Goal: Transaction & Acquisition: Purchase product/service

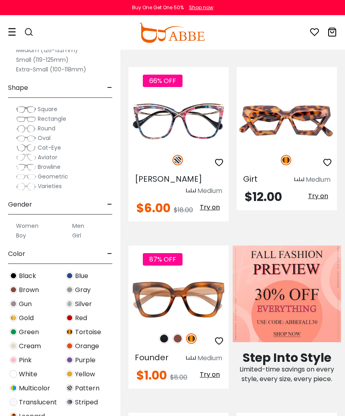
scroll to position [392, 0]
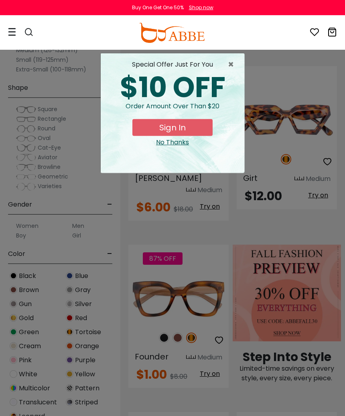
click at [184, 143] on div "No Thanks" at bounding box center [172, 143] width 131 height 10
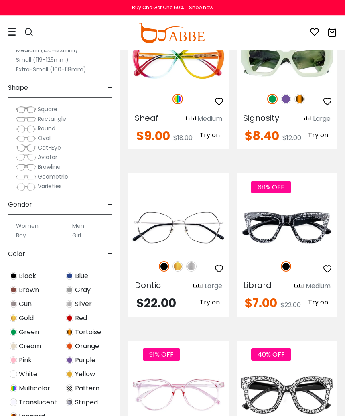
scroll to position [3354, 0]
click at [89, 334] on span "Tortoise" at bounding box center [88, 333] width 26 height 10
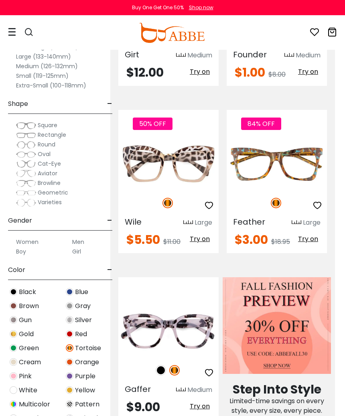
scroll to position [338, 10]
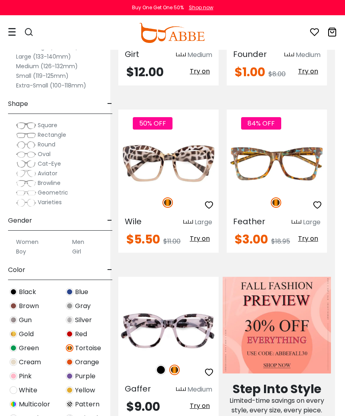
click at [49, 158] on label "Oval" at bounding box center [33, 154] width 35 height 10
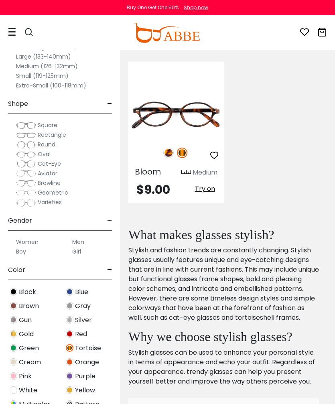
scroll to position [232, 0]
click at [206, 189] on span "Try on" at bounding box center [205, 188] width 20 height 9
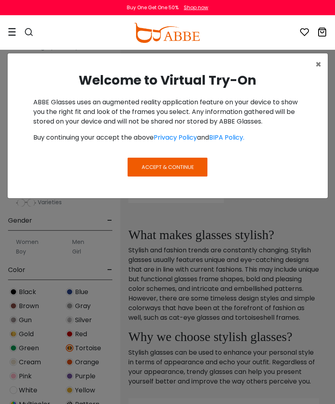
click at [188, 169] on span "Accept & Continue" at bounding box center [168, 167] width 52 height 8
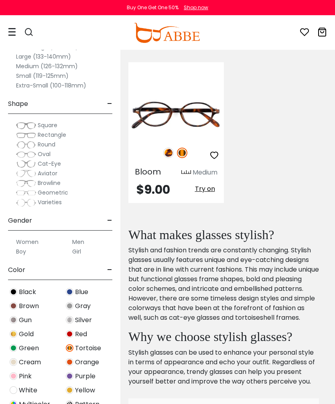
click at [202, 191] on span "Try on" at bounding box center [205, 188] width 20 height 9
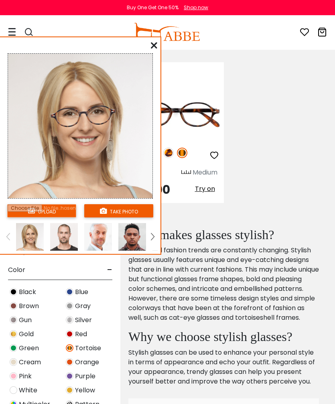
click at [122, 214] on button "take photo" at bounding box center [118, 210] width 69 height 13
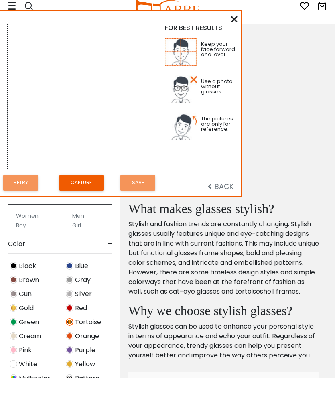
scroll to position [258, 0]
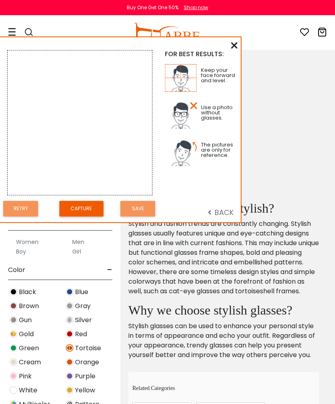
click at [85, 208] on button "Capture" at bounding box center [81, 209] width 44 height 16
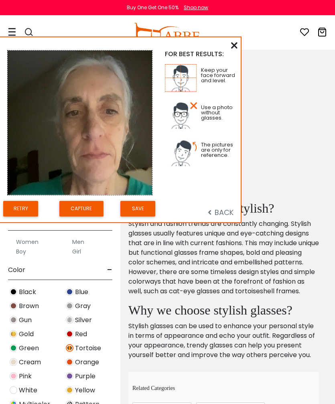
click at [145, 208] on button "Save" at bounding box center [137, 209] width 35 height 16
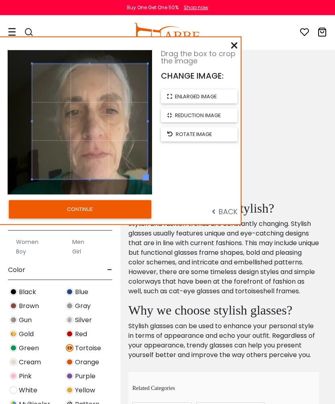
click at [109, 209] on button "CONTINUE" at bounding box center [80, 209] width 143 height 18
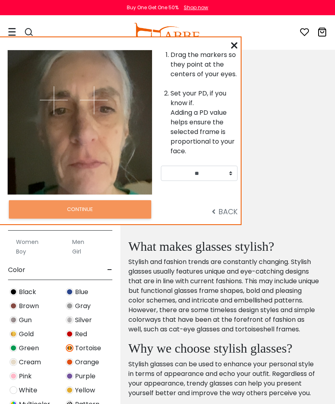
scroll to position [220, 0]
click at [234, 173] on select "** ** ** ** ** ** ** ** ** ** ** ** ** ** ** ** ** ** ** ** ** ** ** ** ** ** *…" at bounding box center [199, 173] width 77 height 15
select select "**"
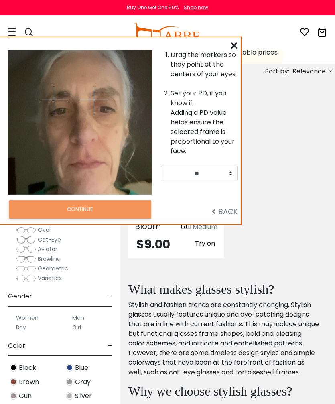
scroll to position [183, 0]
